Goal: Communication & Community: Answer question/provide support

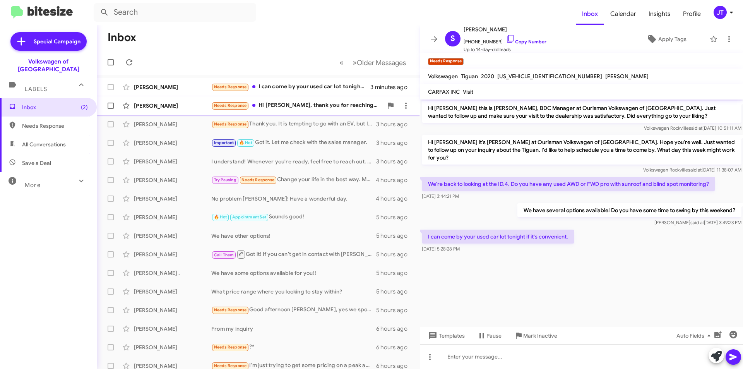
click at [308, 109] on div "Needs Response Hi [PERSON_NAME], thank you for reaching out. I was able to find…" at bounding box center [296, 105] width 171 height 9
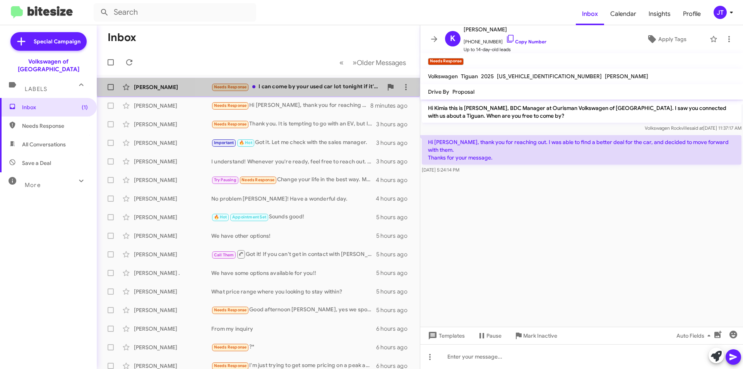
click at [320, 81] on div "[PERSON_NAME] Needs Response I can come by your used car lot tonight if it's co…" at bounding box center [258, 86] width 311 height 15
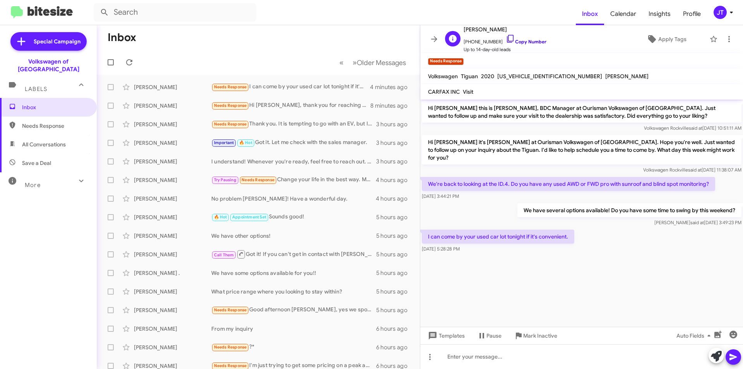
click at [526, 41] on link "Copy Number" at bounding box center [526, 42] width 41 height 6
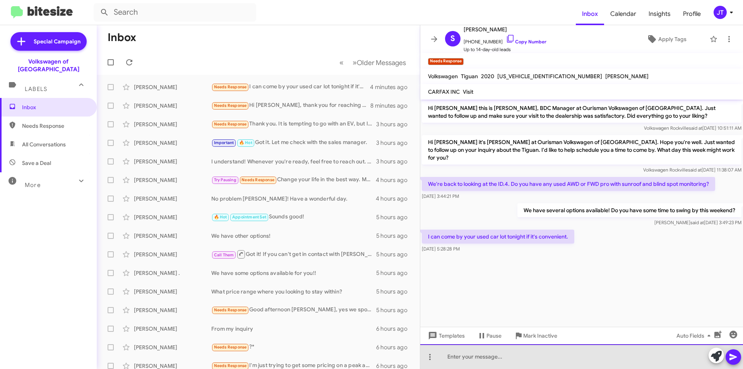
click at [488, 358] on div at bounding box center [581, 356] width 323 height 25
click at [481, 359] on div at bounding box center [581, 356] width 323 height 25
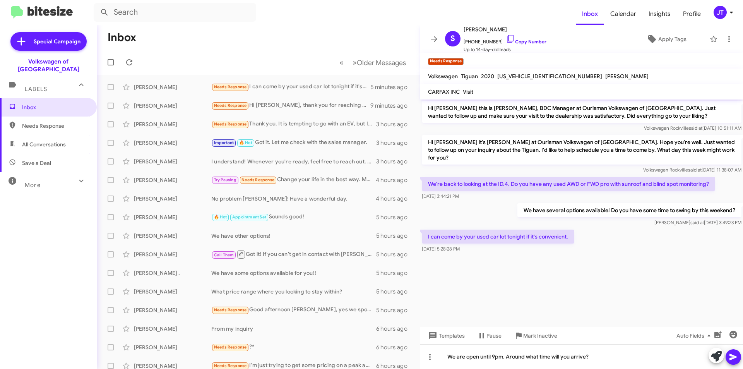
click at [736, 352] on span at bounding box center [733, 356] width 9 height 15
